Goal: Task Accomplishment & Management: Manage account settings

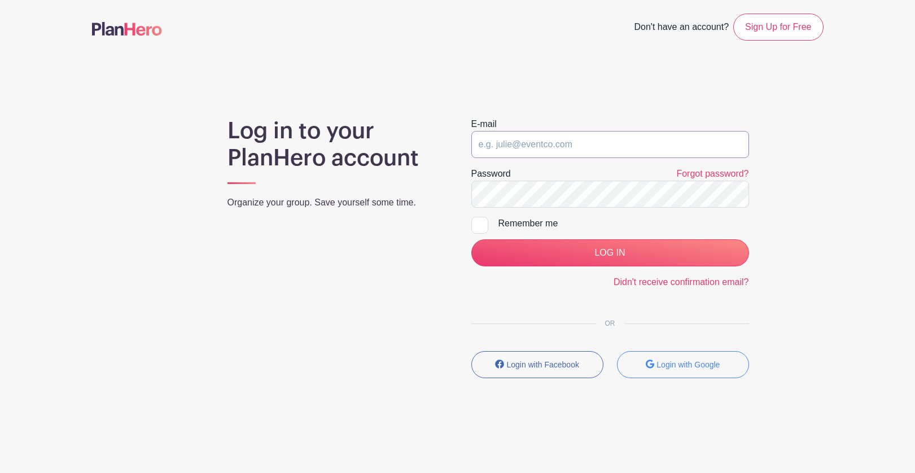
click at [501, 151] on input "email" at bounding box center [610, 144] width 278 height 27
type input "[PERSON_NAME][EMAIL_ADDRESS][DOMAIN_NAME]"
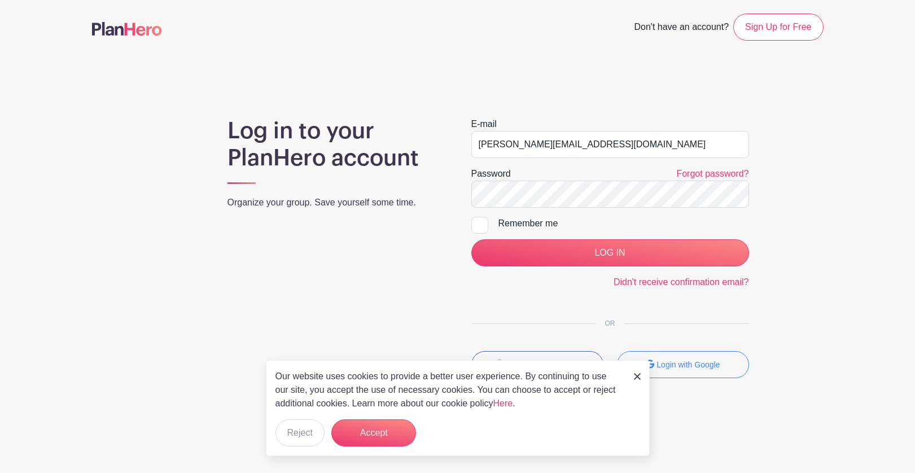
click at [632, 381] on div "Our website uses cookies to provide a better user experience. By continuing to …" at bounding box center [458, 408] width 384 height 96
click at [637, 378] on img at bounding box center [637, 376] width 7 height 7
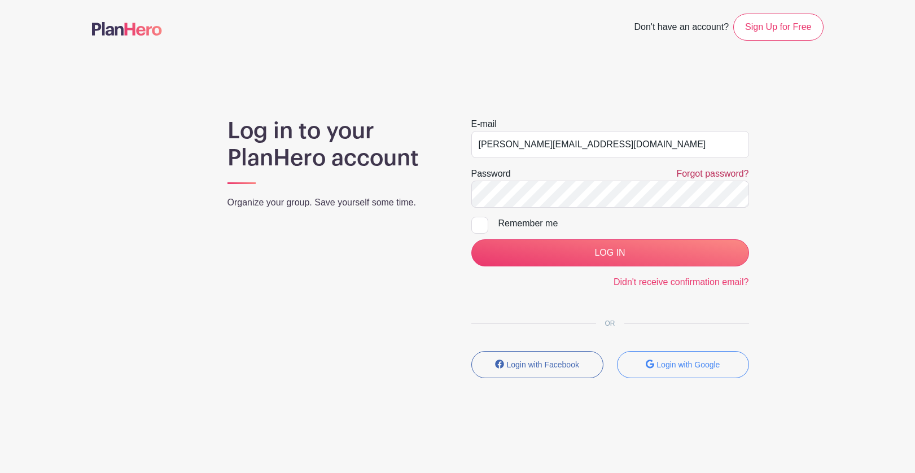
click at [686, 174] on link "Forgot password?" at bounding box center [712, 174] width 72 height 10
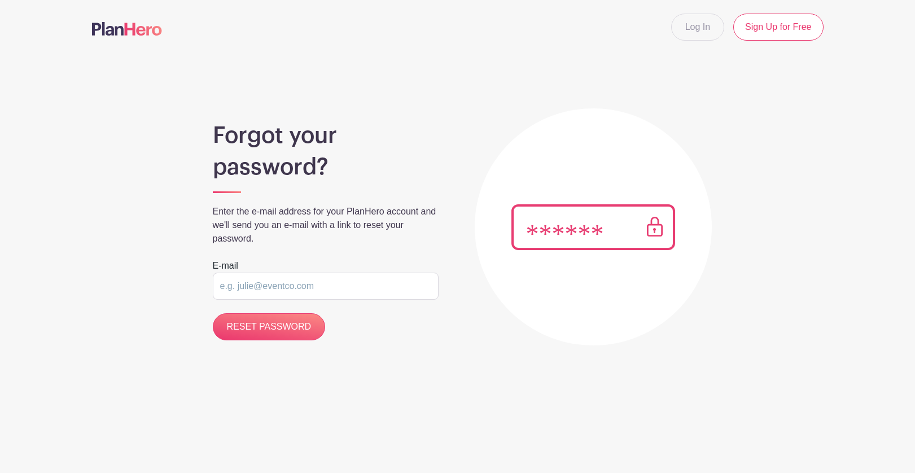
click at [308, 279] on input "email" at bounding box center [326, 286] width 226 height 27
type input "[PERSON_NAME][EMAIL_ADDRESS][DOMAIN_NAME]"
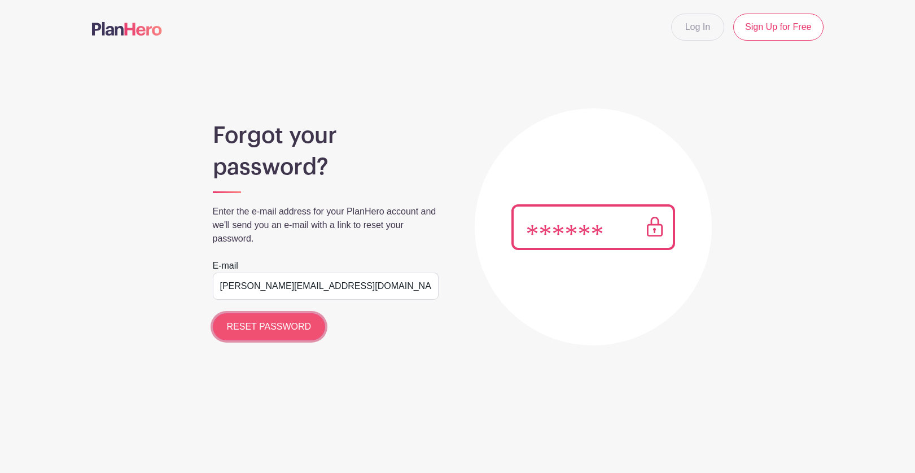
click at [286, 329] on input "RESET PASSWORD" at bounding box center [269, 326] width 113 height 27
